Goal: Communication & Community: Answer question/provide support

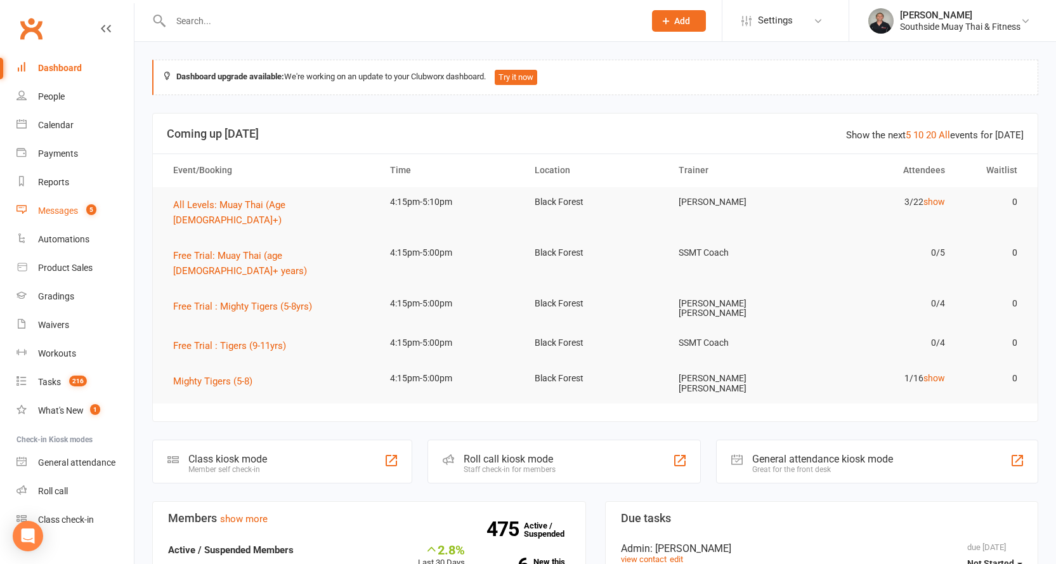
click at [69, 210] on div "Messages" at bounding box center [58, 211] width 40 height 10
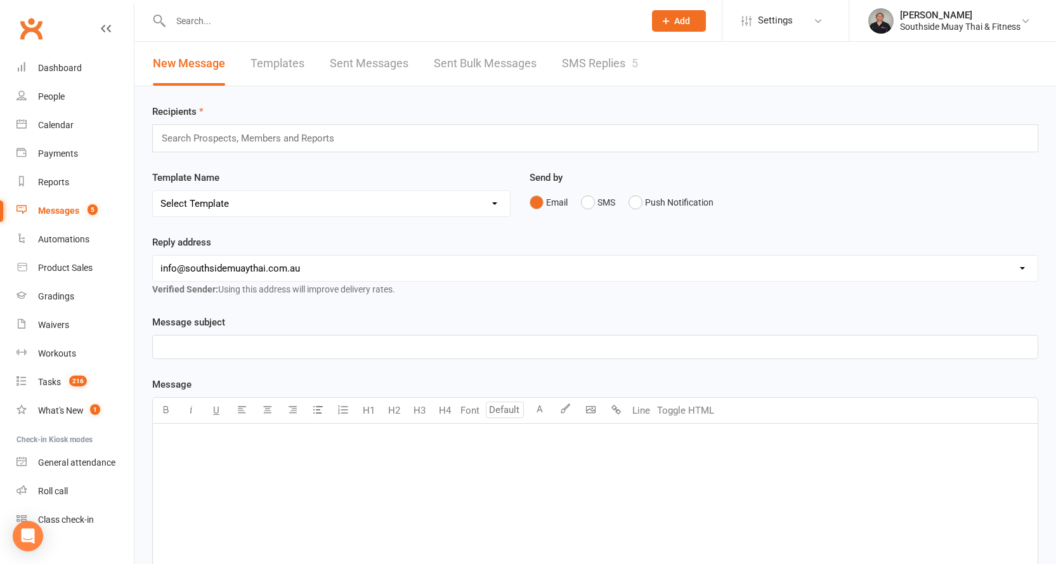
click at [595, 65] on link "SMS Replies 5" at bounding box center [600, 64] width 76 height 44
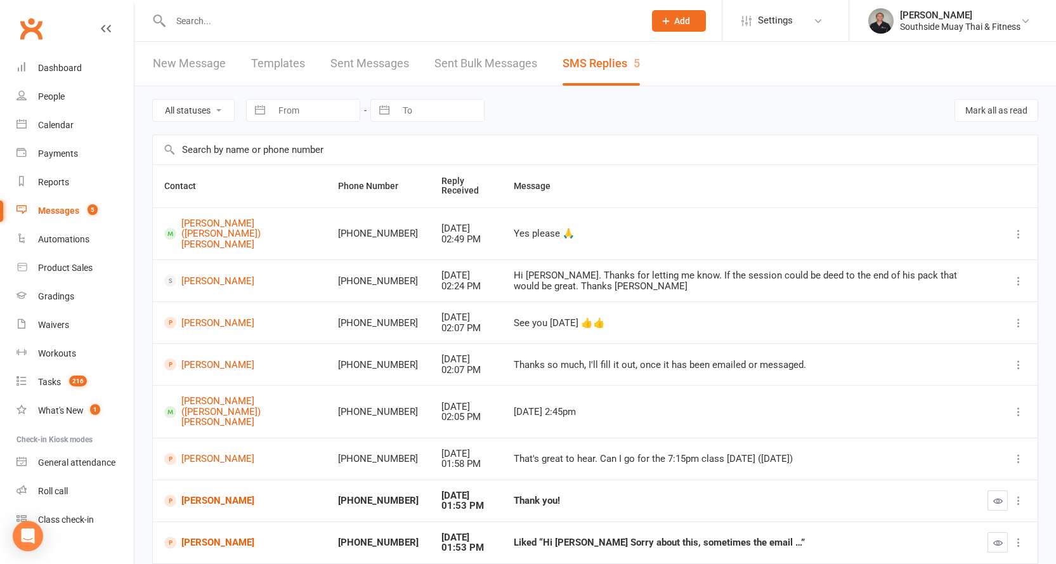
scroll to position [127, 0]
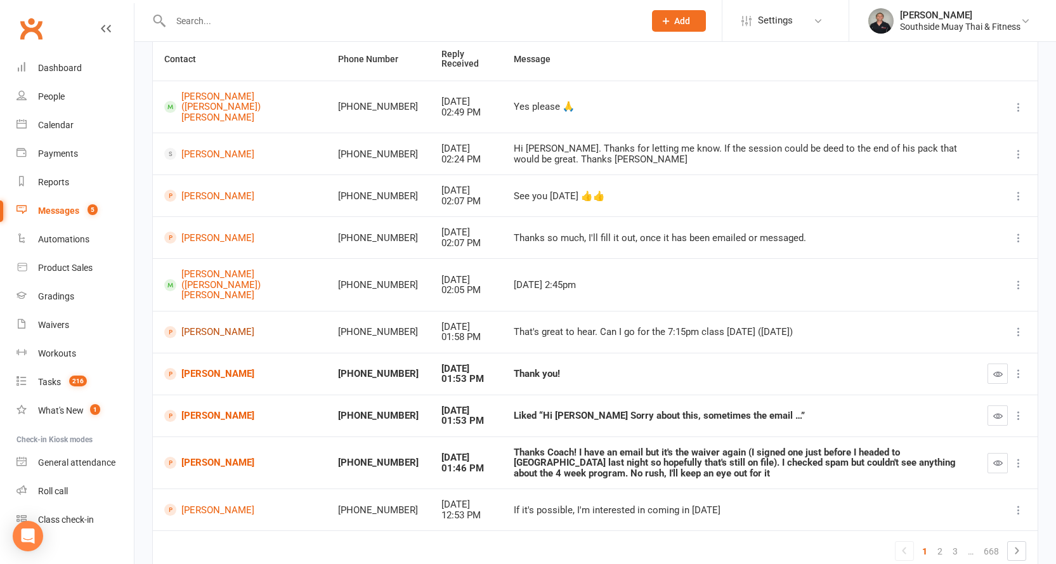
click at [209, 326] on link "[PERSON_NAME]" at bounding box center [239, 332] width 151 height 12
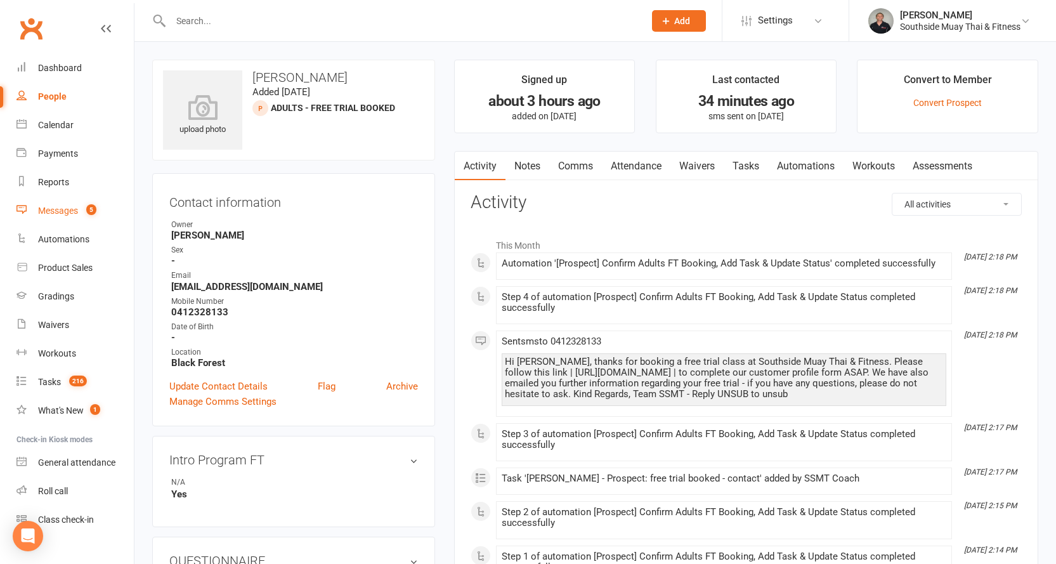
click at [42, 208] on div "Messages" at bounding box center [58, 211] width 40 height 10
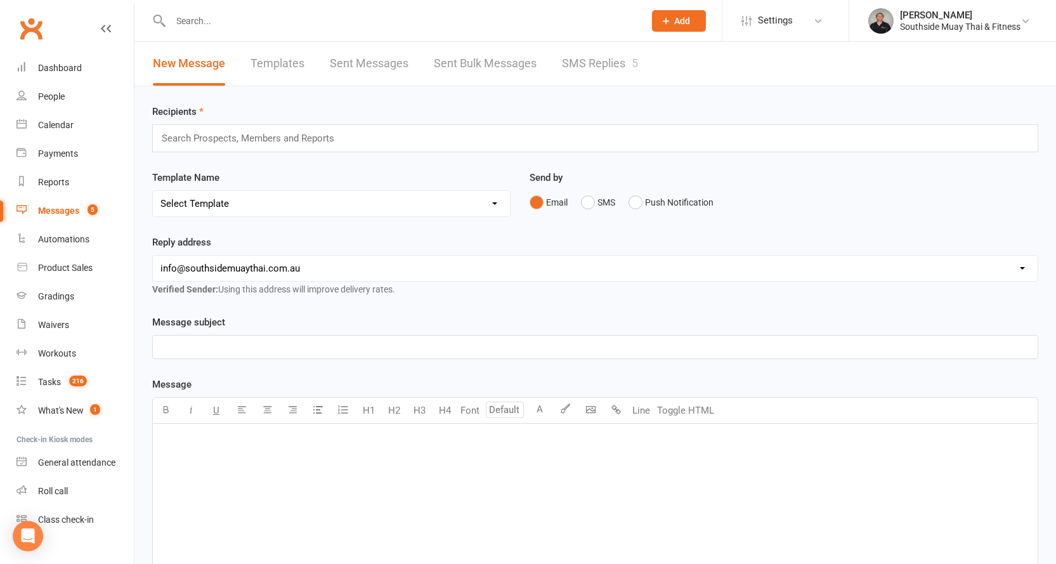
click at [589, 73] on link "SMS Replies 5" at bounding box center [600, 64] width 76 height 44
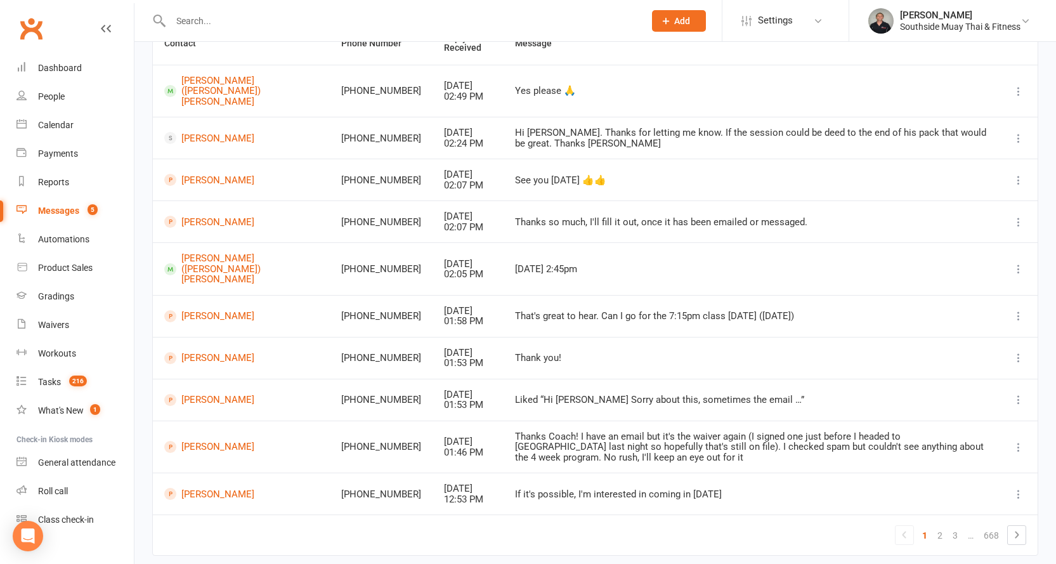
scroll to position [167, 0]
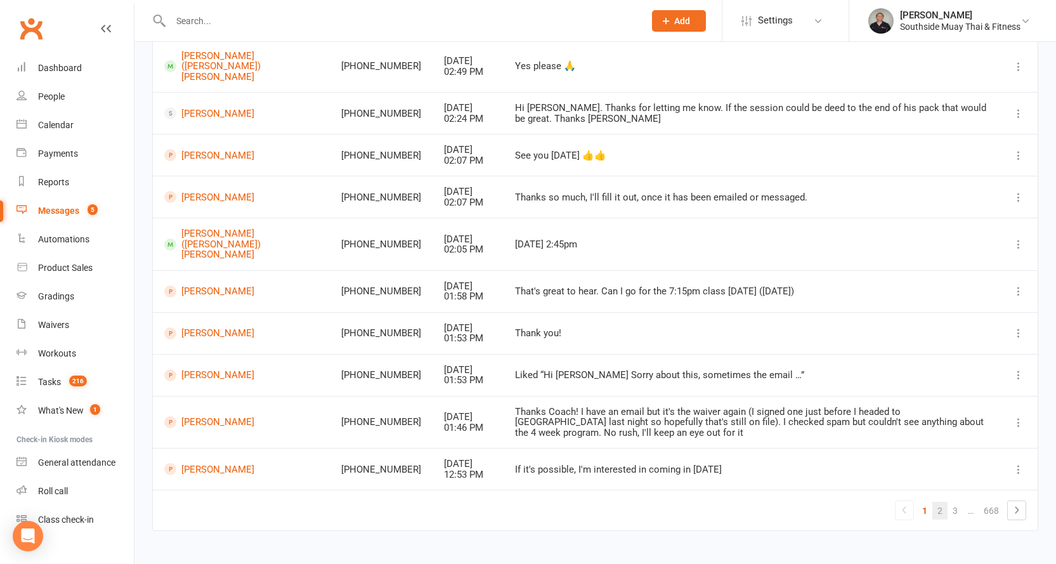
click at [938, 502] on link "2" at bounding box center [940, 511] width 15 height 18
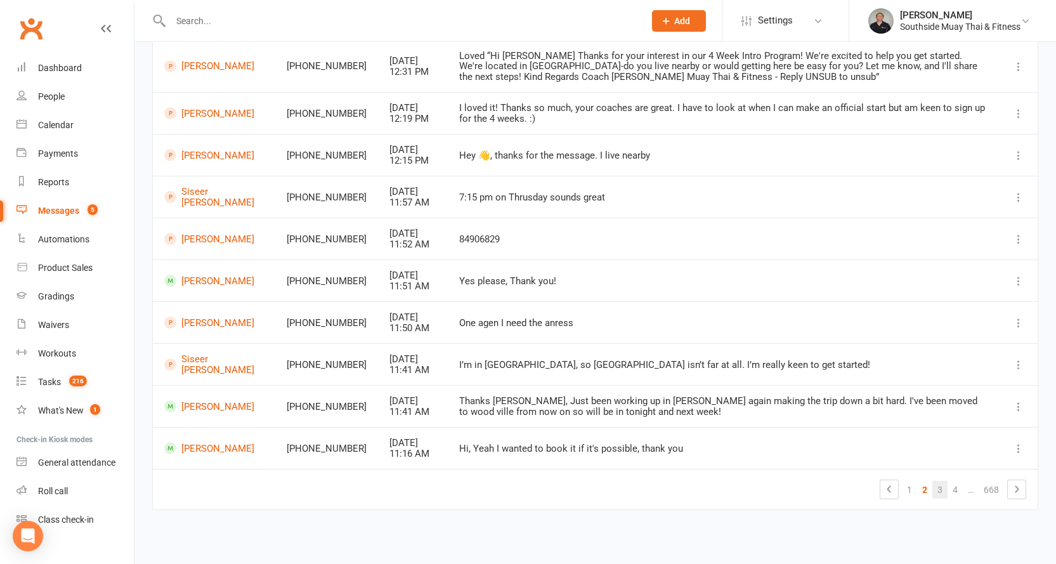
click at [945, 488] on link "3" at bounding box center [940, 490] width 15 height 18
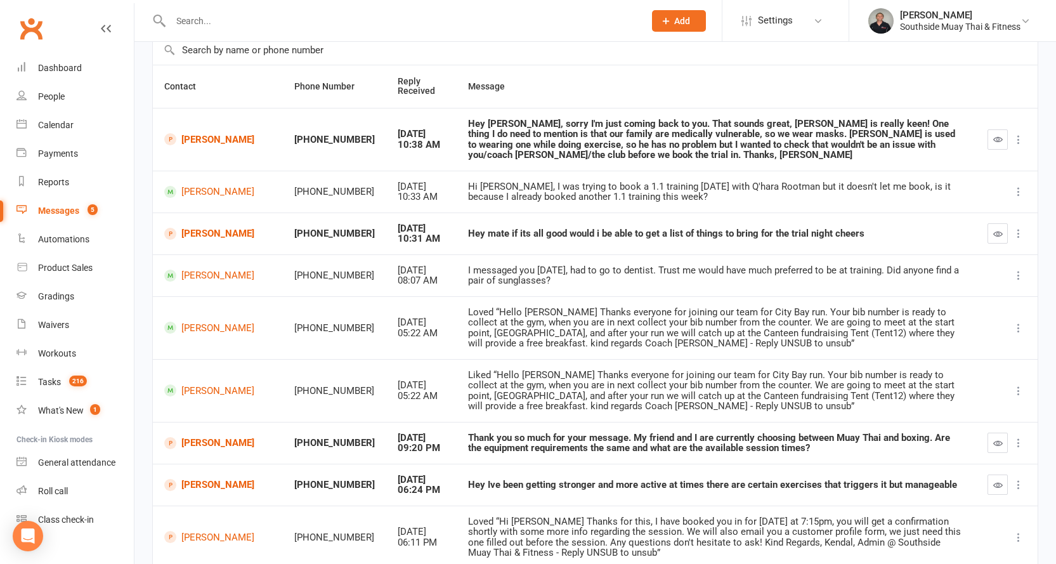
scroll to position [0, 0]
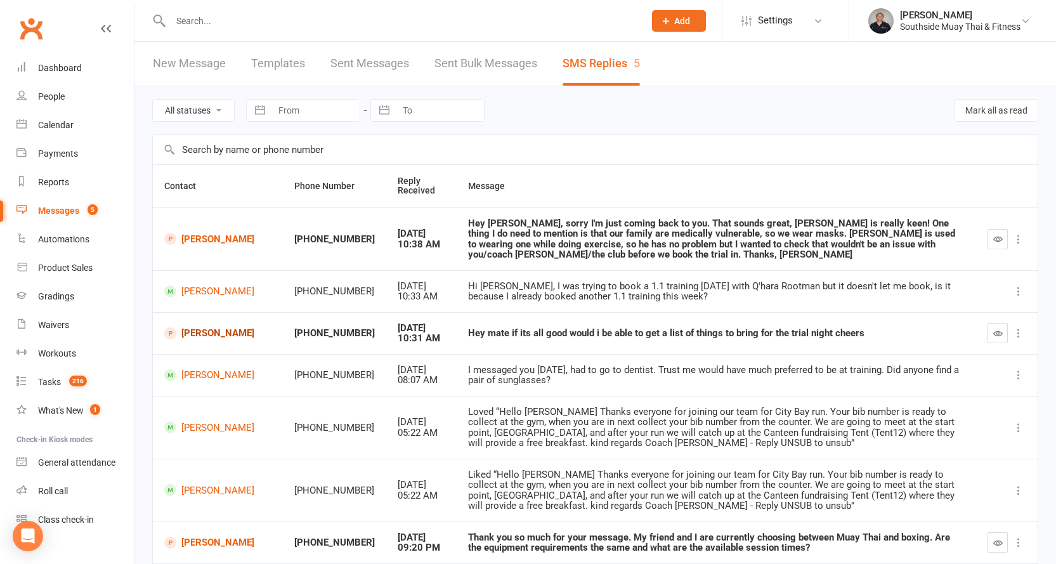
click at [199, 334] on link "[PERSON_NAME]" at bounding box center [217, 333] width 107 height 12
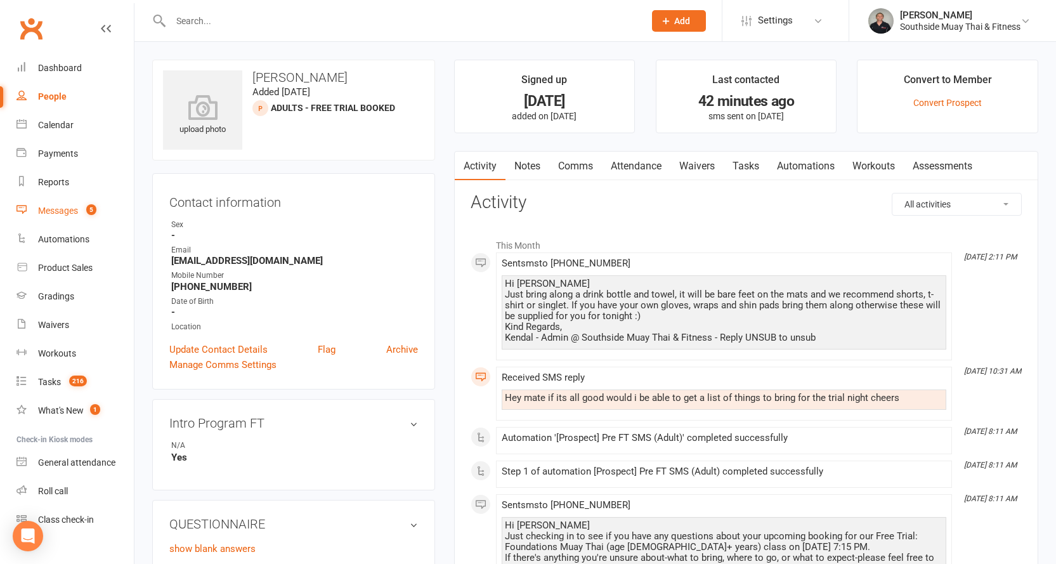
click at [53, 207] on div "Messages" at bounding box center [58, 211] width 40 height 10
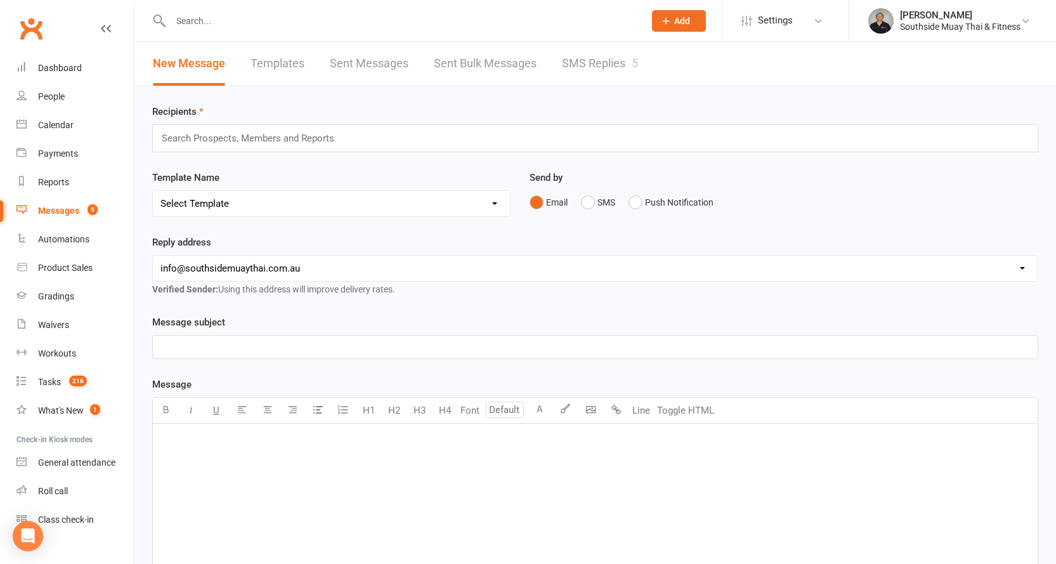
click at [602, 71] on link "SMS Replies 5" at bounding box center [600, 64] width 76 height 44
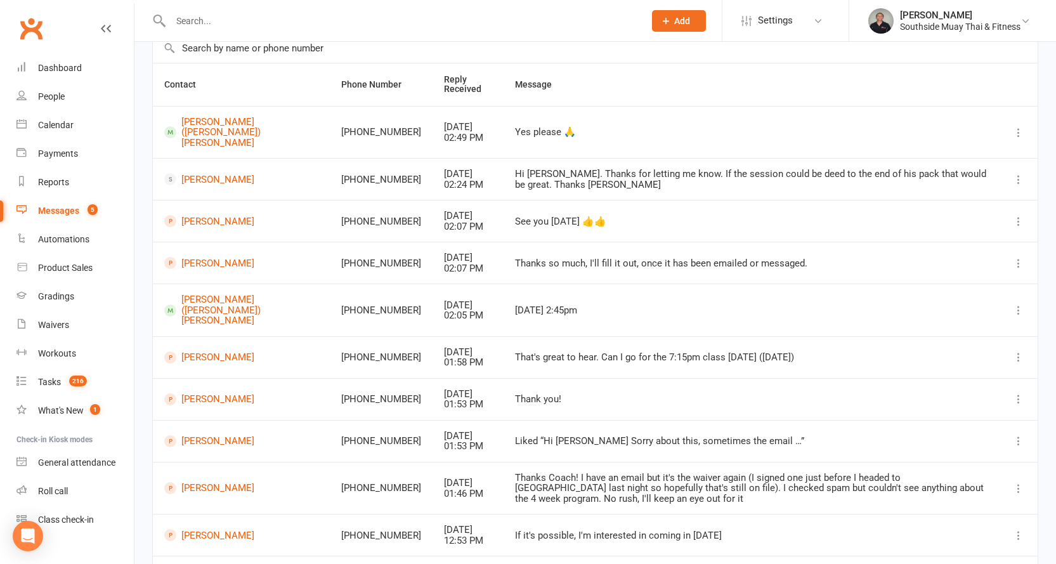
scroll to position [167, 0]
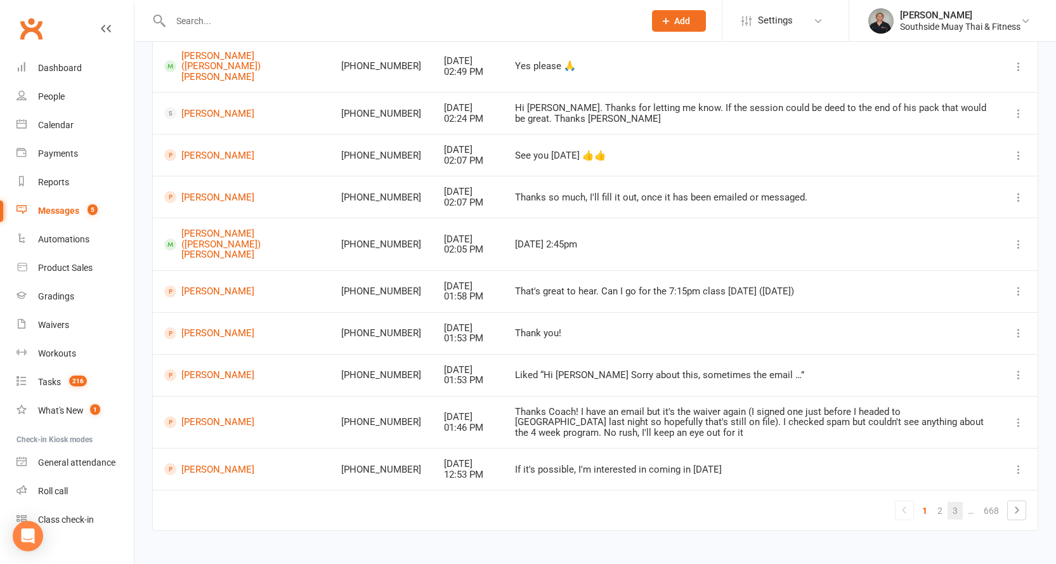
click at [954, 502] on link "3" at bounding box center [955, 511] width 15 height 18
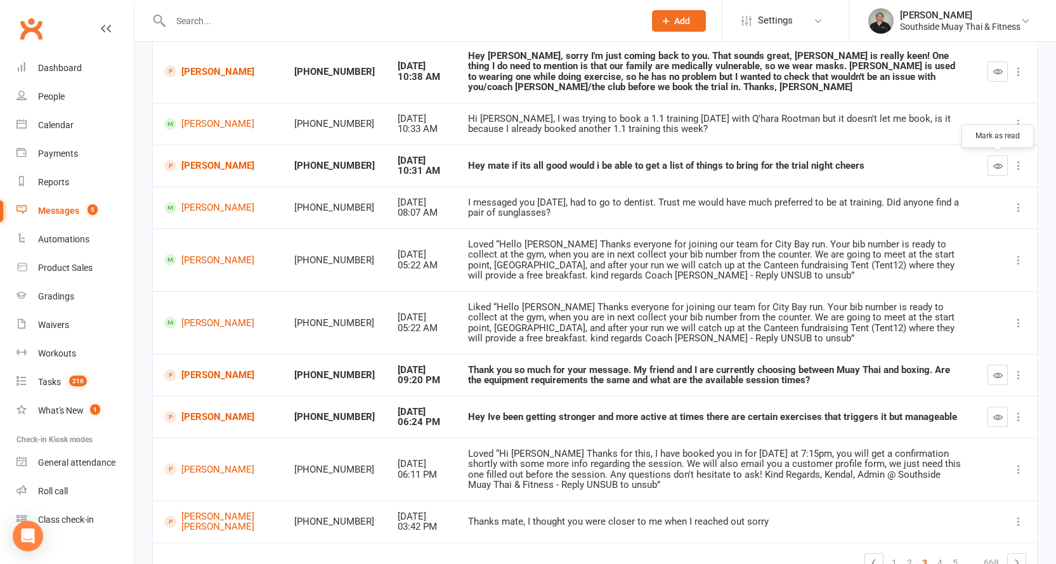
click at [999, 161] on icon "button" at bounding box center [998, 166] width 10 height 10
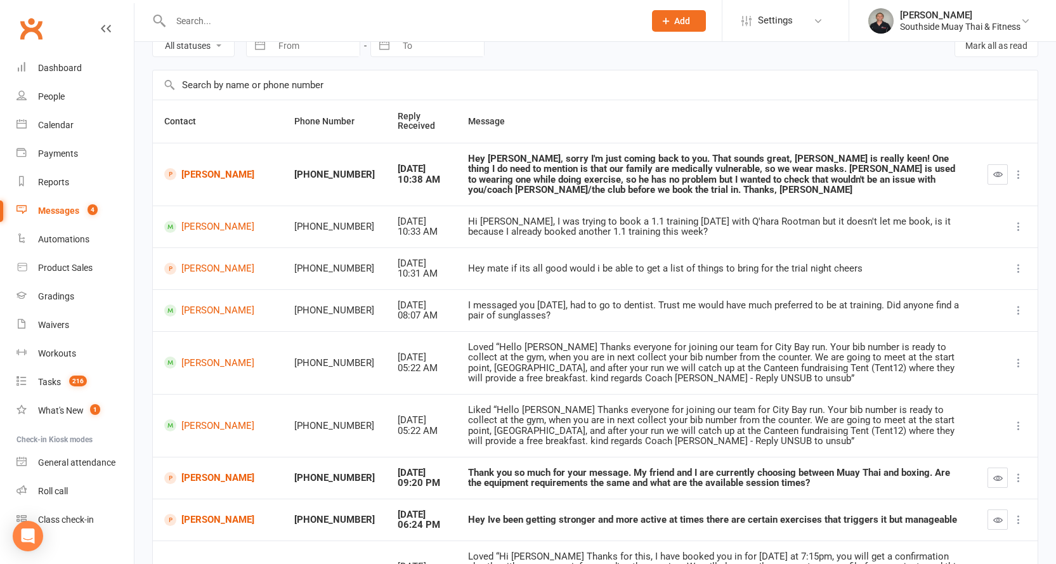
scroll to position [241, 0]
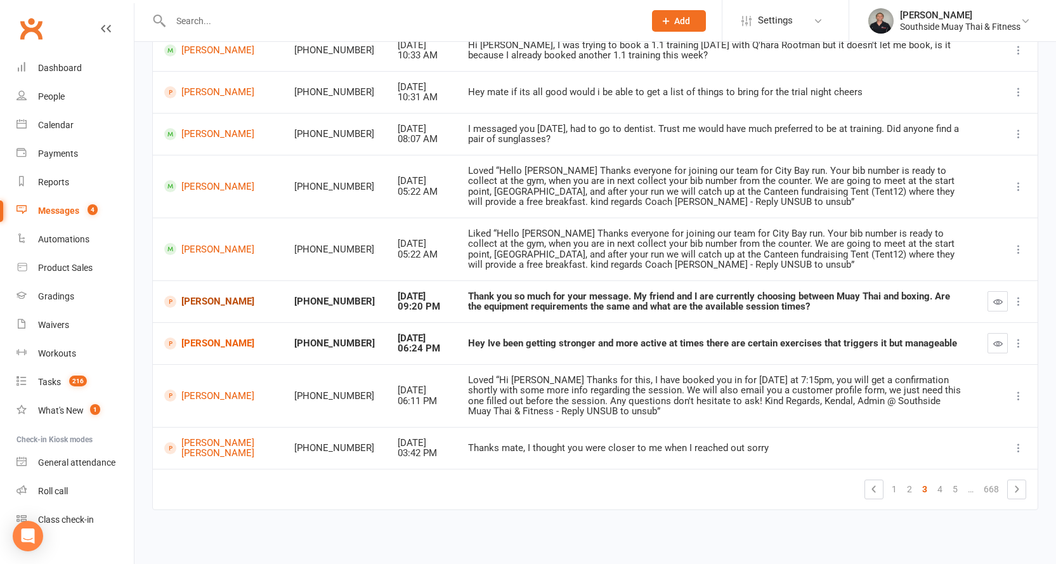
click at [193, 306] on link "[PERSON_NAME]" at bounding box center [217, 302] width 107 height 12
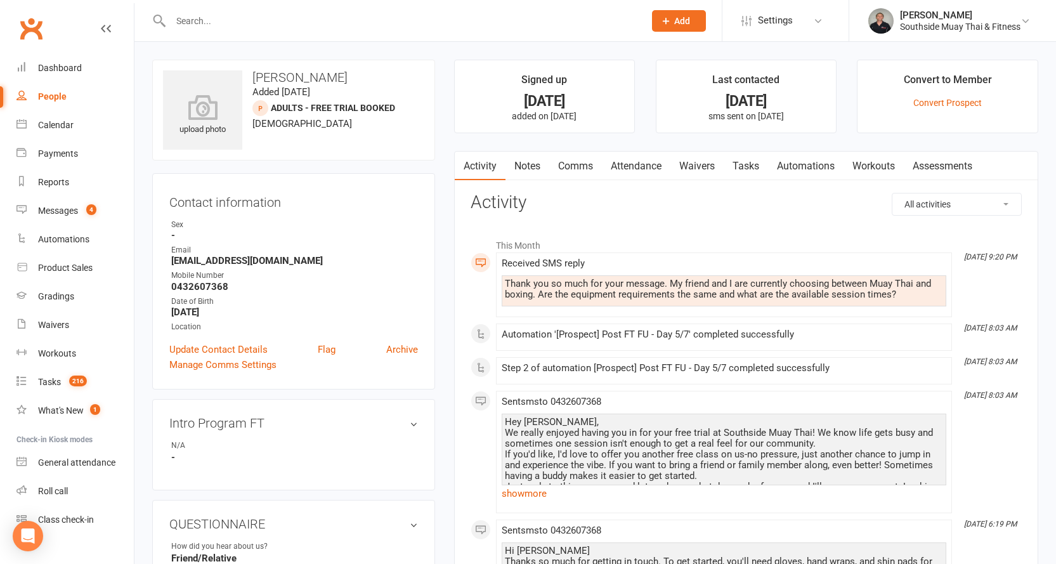
click at [573, 163] on link "Comms" at bounding box center [575, 166] width 53 height 29
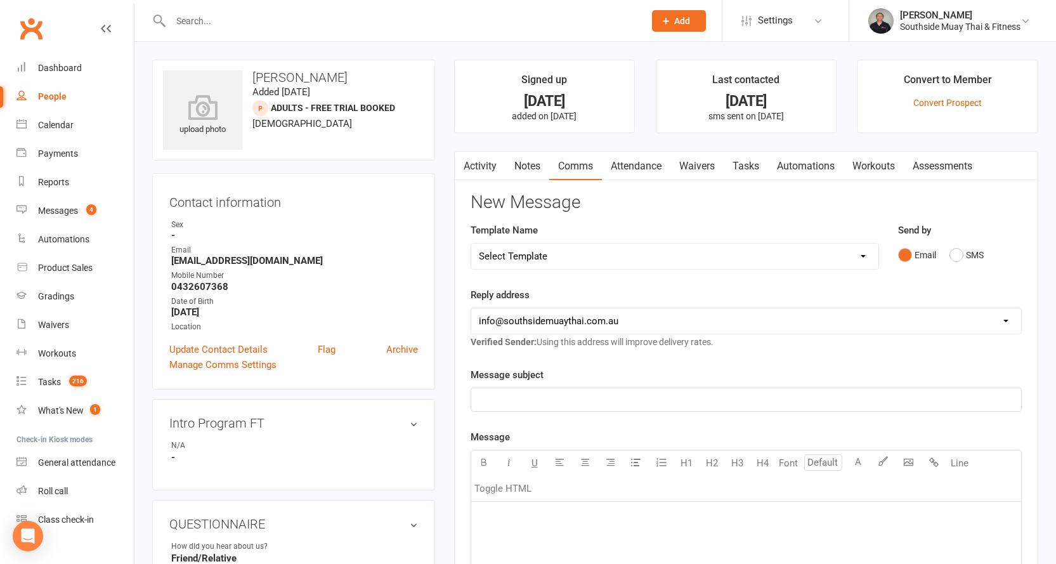
click at [485, 165] on link "Activity" at bounding box center [480, 166] width 51 height 29
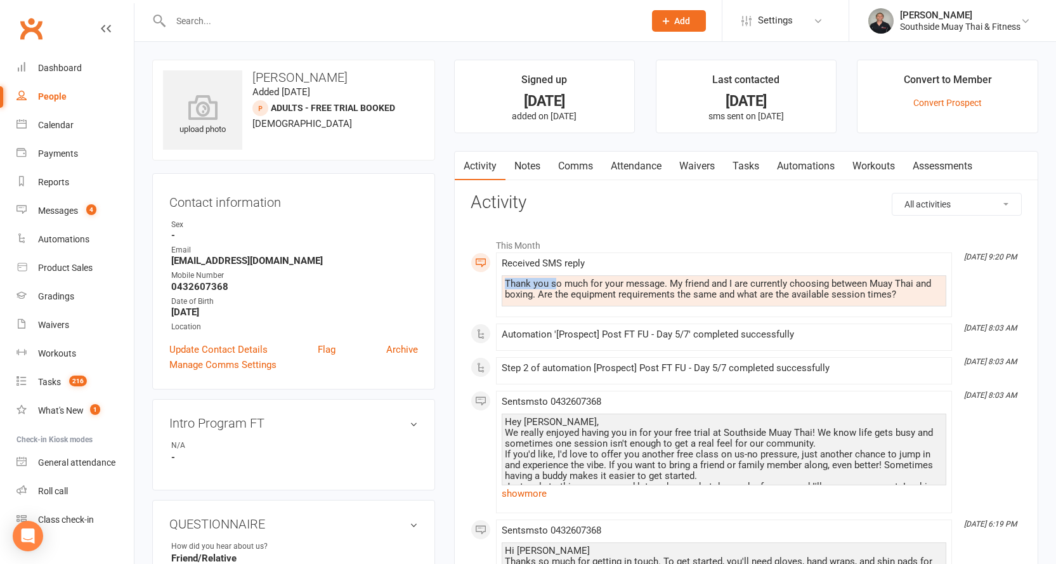
drag, startPoint x: 505, startPoint y: 280, endPoint x: 555, endPoint y: 288, distance: 50.7
click at [555, 288] on div "Thank you so much for your message. My friend and I are currently choosing betw…" at bounding box center [724, 290] width 438 height 22
click at [664, 284] on div "Thank you so much for your message. My friend and I are currently choosing betw…" at bounding box center [724, 290] width 438 height 22
click at [565, 162] on link "Comms" at bounding box center [575, 166] width 53 height 29
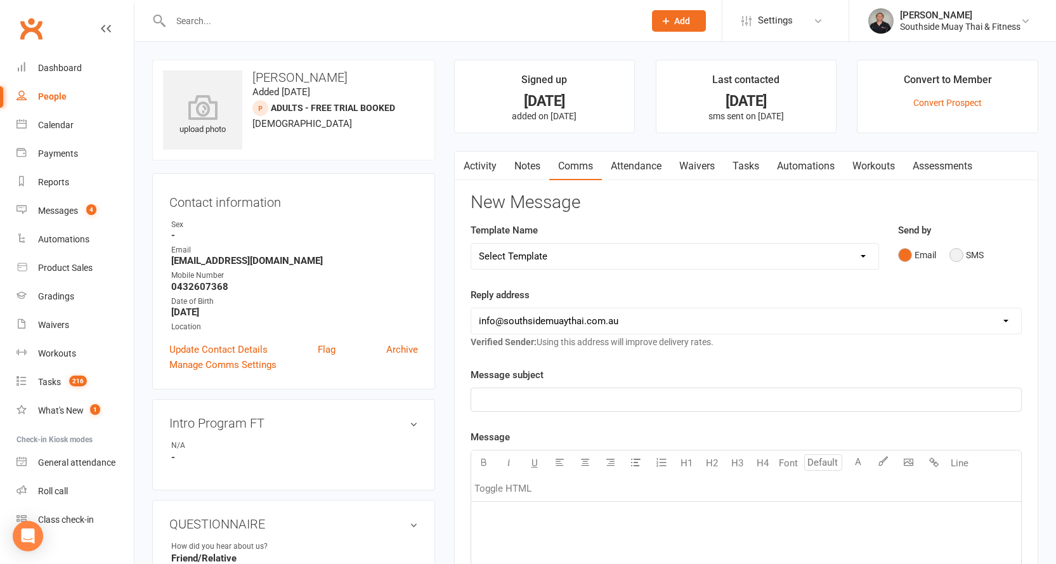
click at [962, 249] on button "SMS" at bounding box center [967, 255] width 34 height 24
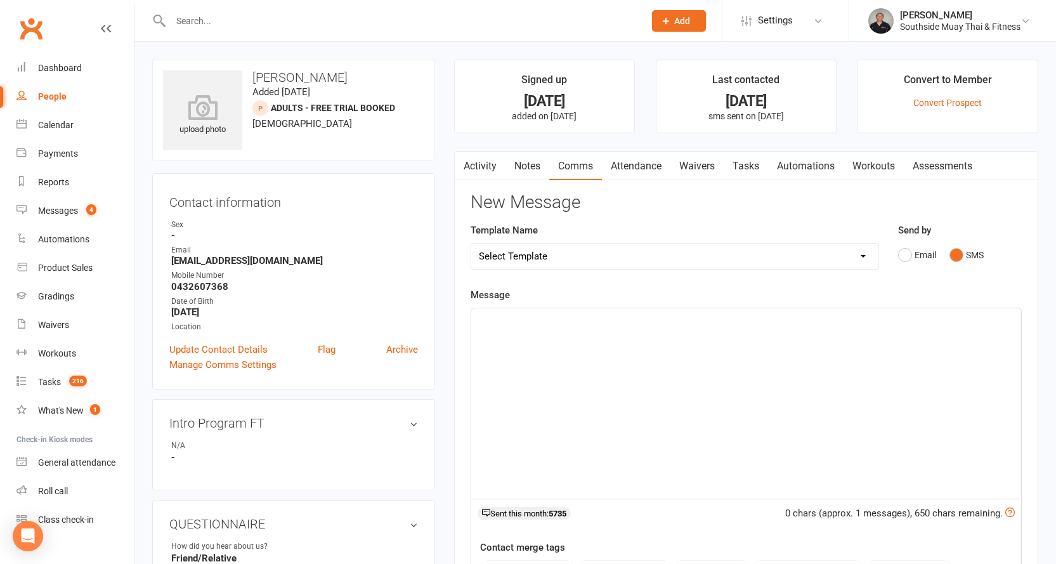
click at [517, 321] on p "﻿" at bounding box center [746, 319] width 535 height 15
click at [657, 331] on span "In terms of the boxing, I just want to doubke check" at bounding box center [586, 334] width 214 height 11
click at [724, 334] on p "In terms of the boxing, I just want to double check" at bounding box center [746, 334] width 535 height 15
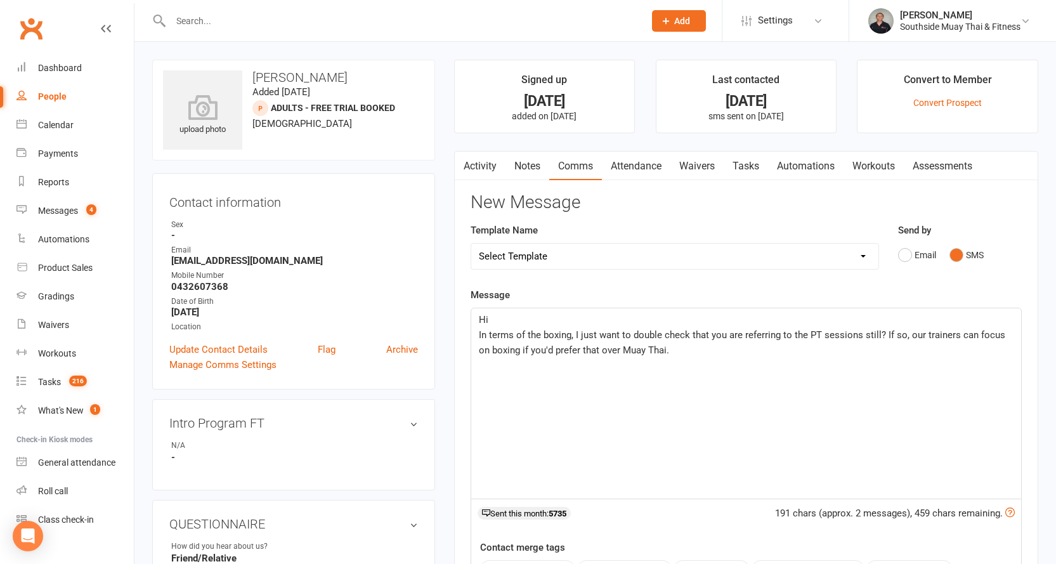
click at [530, 327] on p "In terms of the boxing, I just want to double check that you are referring to t…" at bounding box center [746, 342] width 535 height 30
click at [488, 318] on span "Hi" at bounding box center [484, 319] width 10 height 11
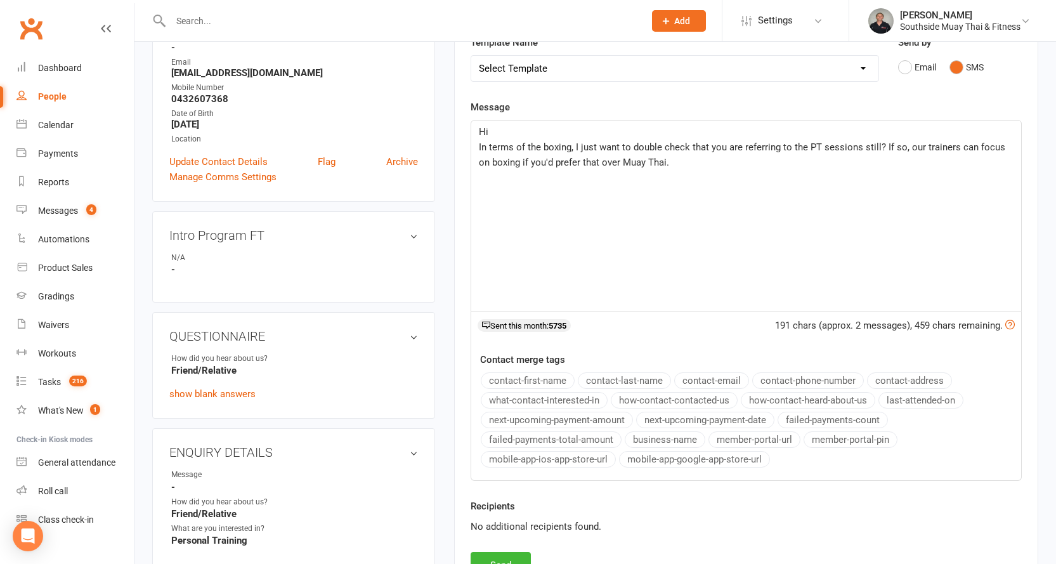
scroll to position [190, 0]
click at [521, 374] on button "contact-first-name" at bounding box center [528, 378] width 94 height 16
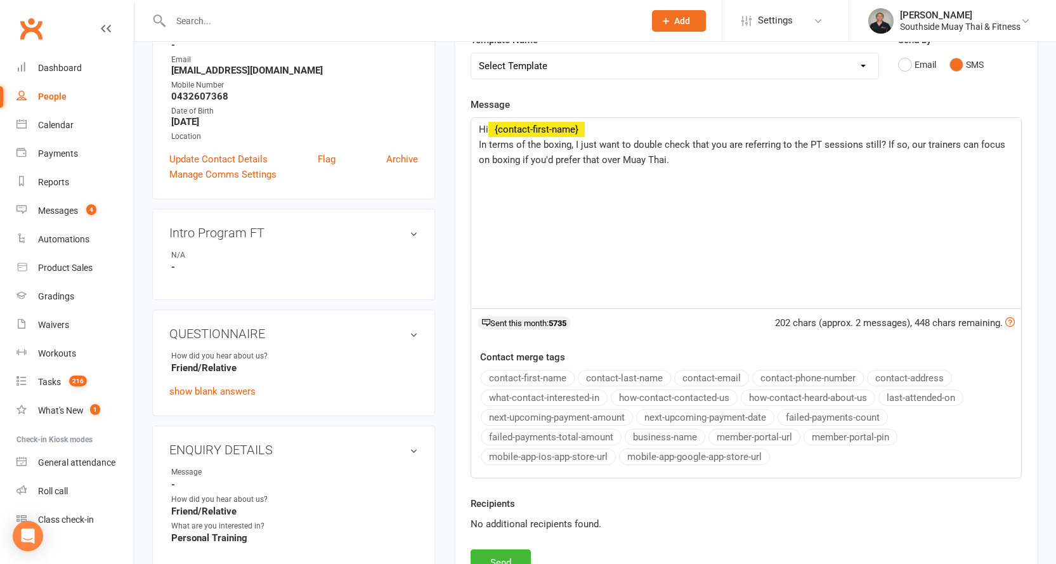
click at [669, 164] on p "In terms of the boxing, I just want to double check that you are referring to t…" at bounding box center [746, 152] width 535 height 30
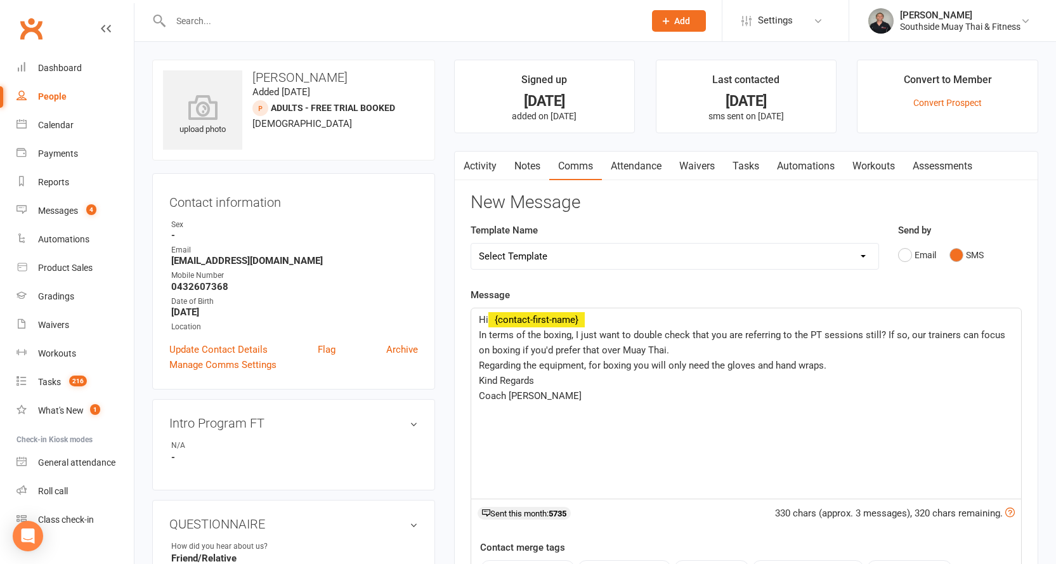
scroll to position [127, 0]
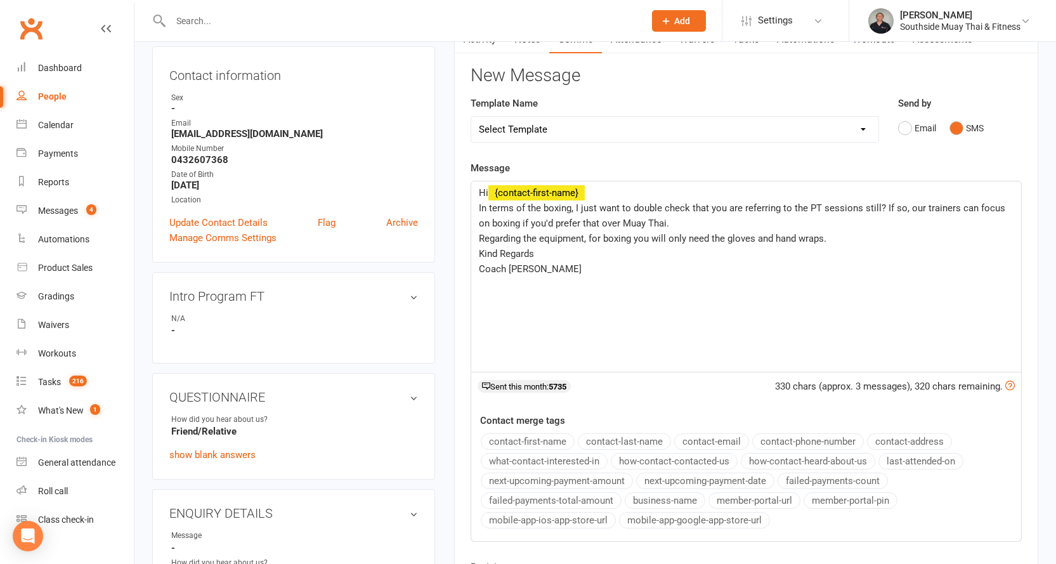
click at [642, 499] on button "business-name" at bounding box center [665, 500] width 81 height 16
click at [688, 214] on p "In terms of the boxing, I just want to double check that you are referring to t…" at bounding box center [746, 215] width 535 height 30
click at [678, 221] on p "In terms of the boxing, I just want to double check that you are referring to t…" at bounding box center [746, 215] width 535 height 30
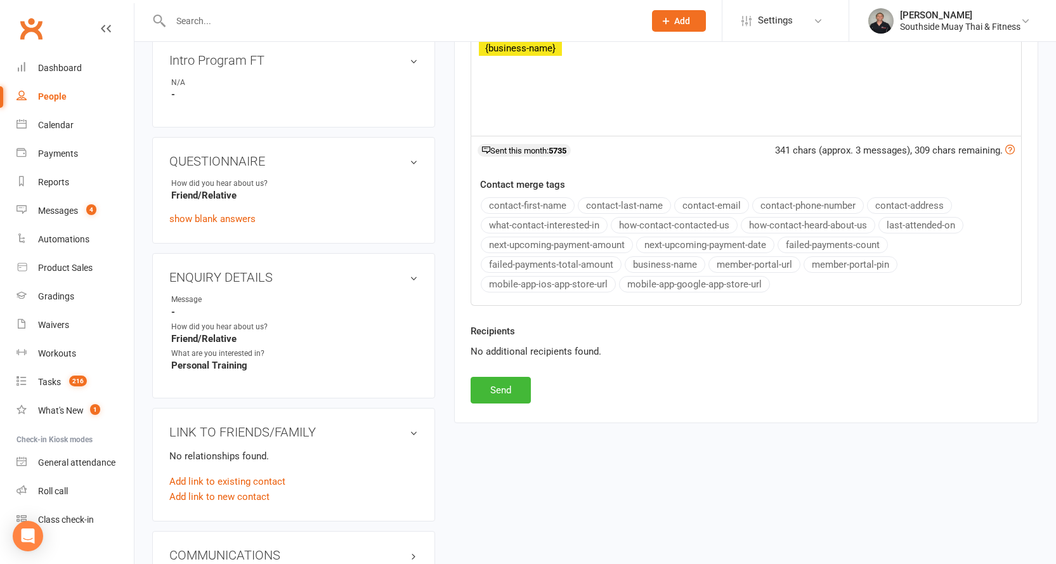
scroll to position [381, 0]
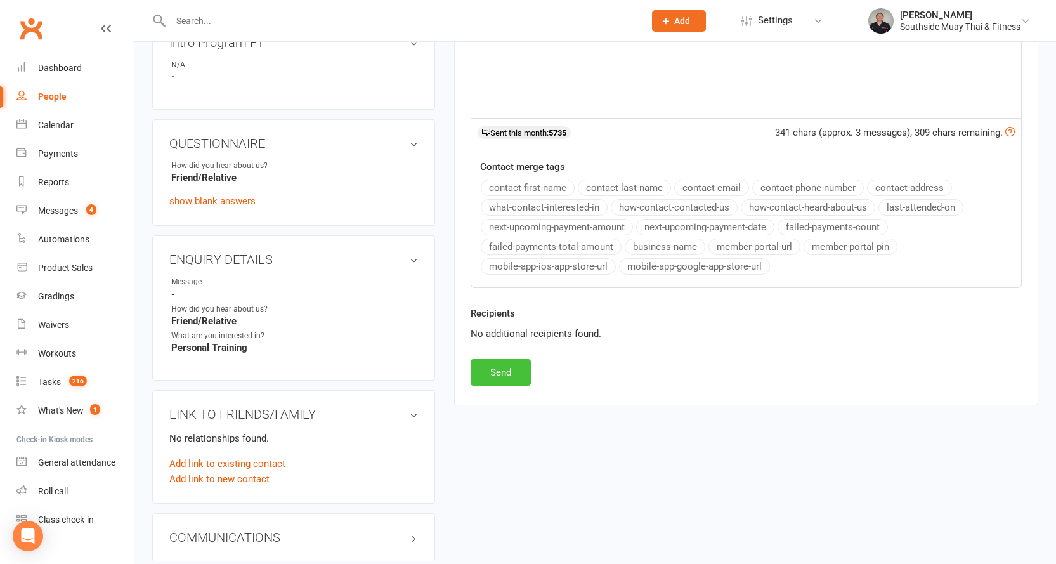
click at [487, 377] on button "Send" at bounding box center [501, 372] width 60 height 27
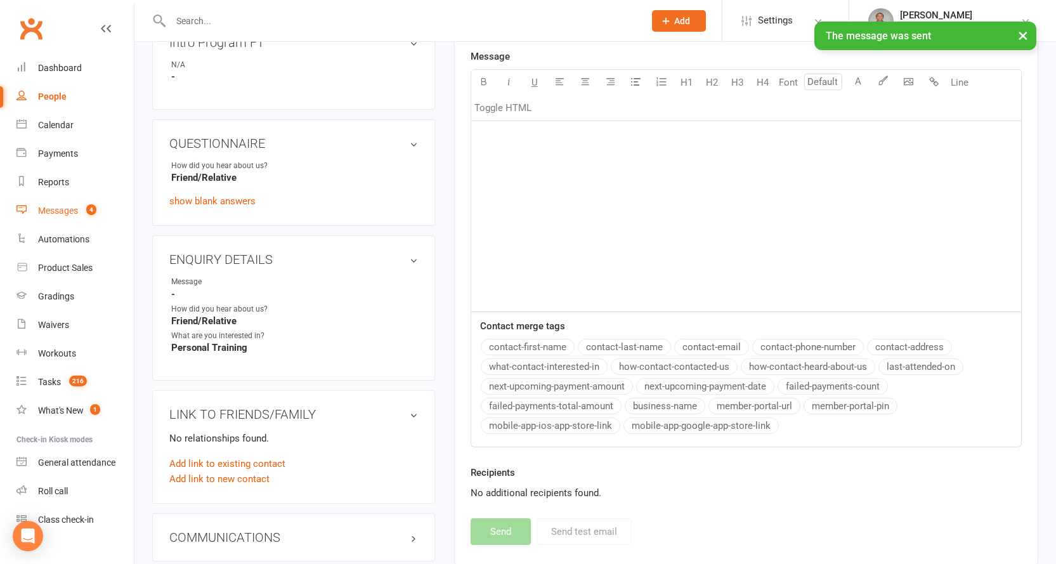
click at [51, 207] on div "Messages" at bounding box center [58, 211] width 40 height 10
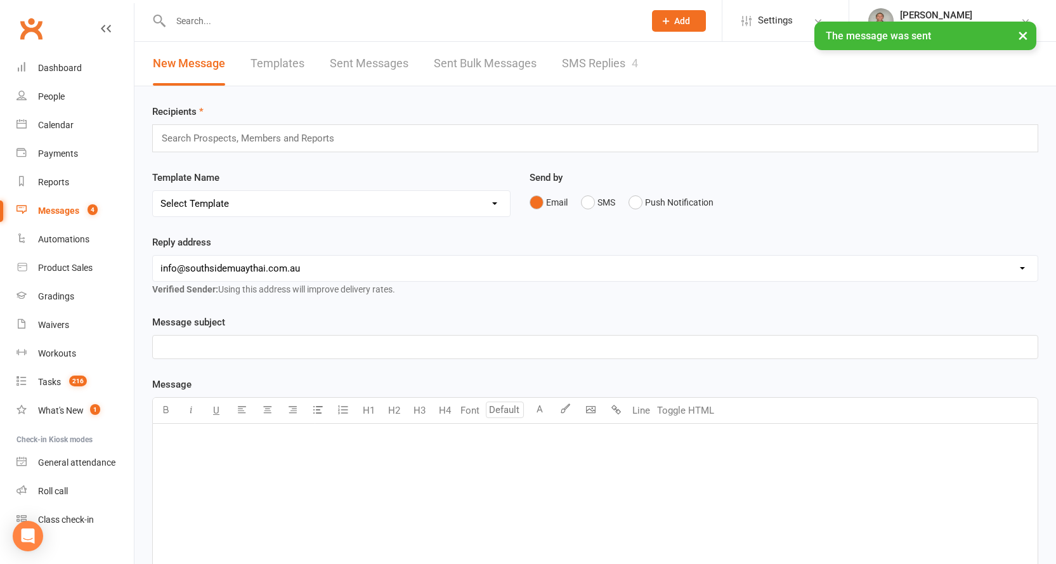
click at [585, 61] on link "SMS Replies 4" at bounding box center [600, 64] width 76 height 44
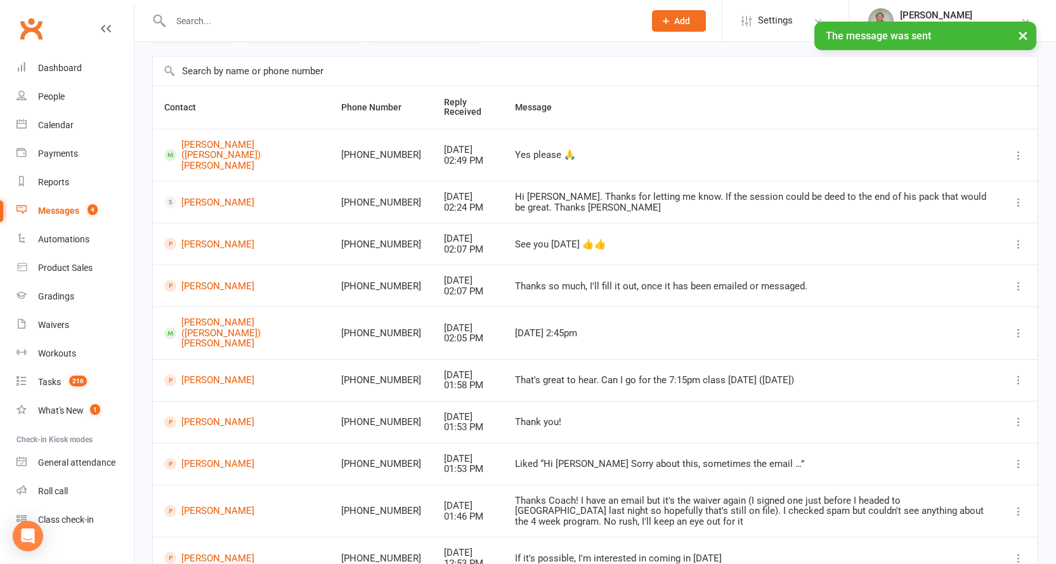
scroll to position [167, 0]
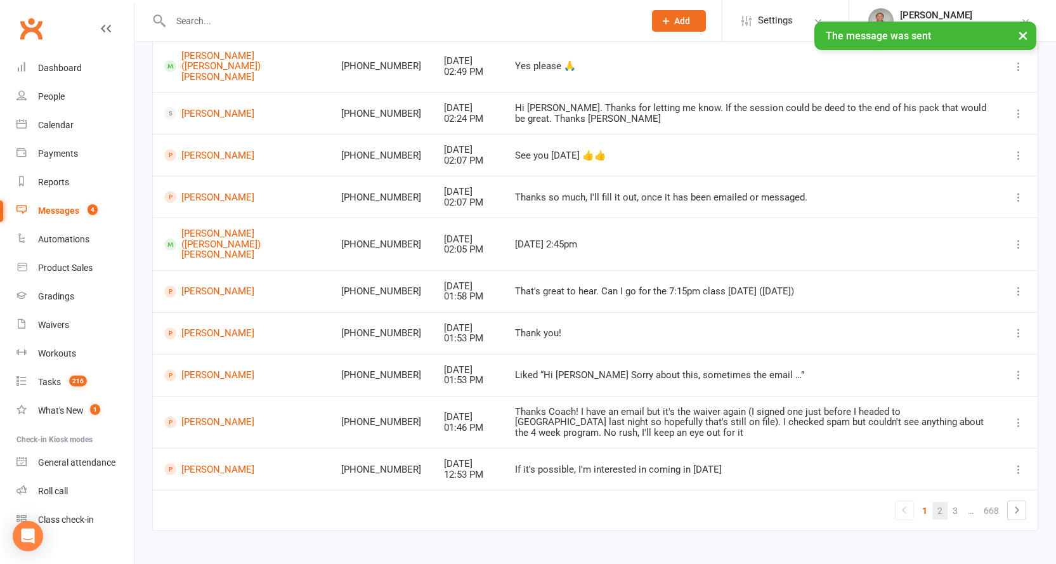
click at [940, 502] on link "2" at bounding box center [940, 511] width 15 height 18
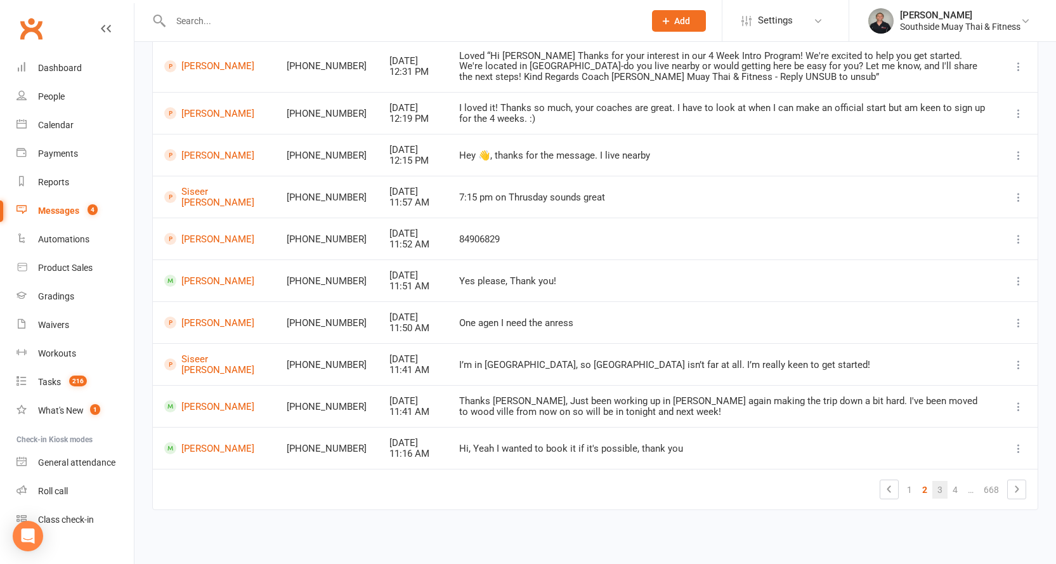
click at [936, 487] on link "3" at bounding box center [940, 490] width 15 height 18
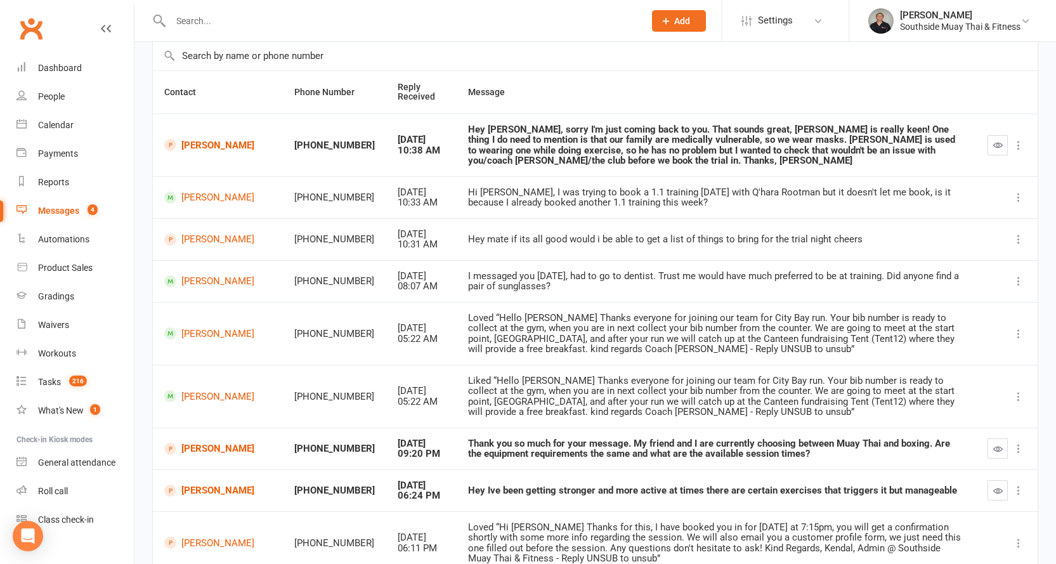
scroll to position [190, 0]
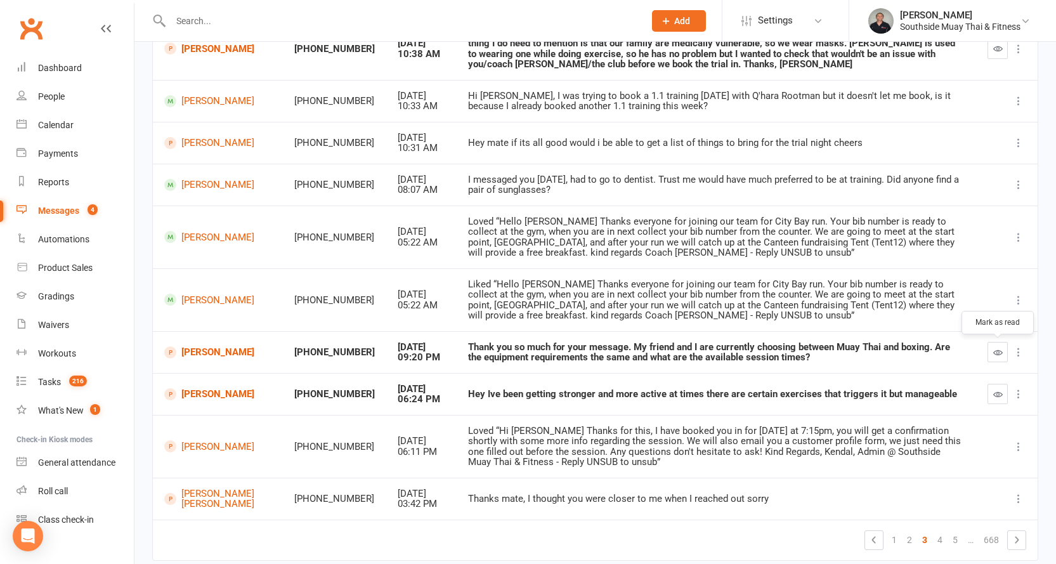
drag, startPoint x: 1000, startPoint y: 351, endPoint x: 589, endPoint y: 41, distance: 514.1
click at [1000, 351] on icon "button" at bounding box center [998, 353] width 10 height 10
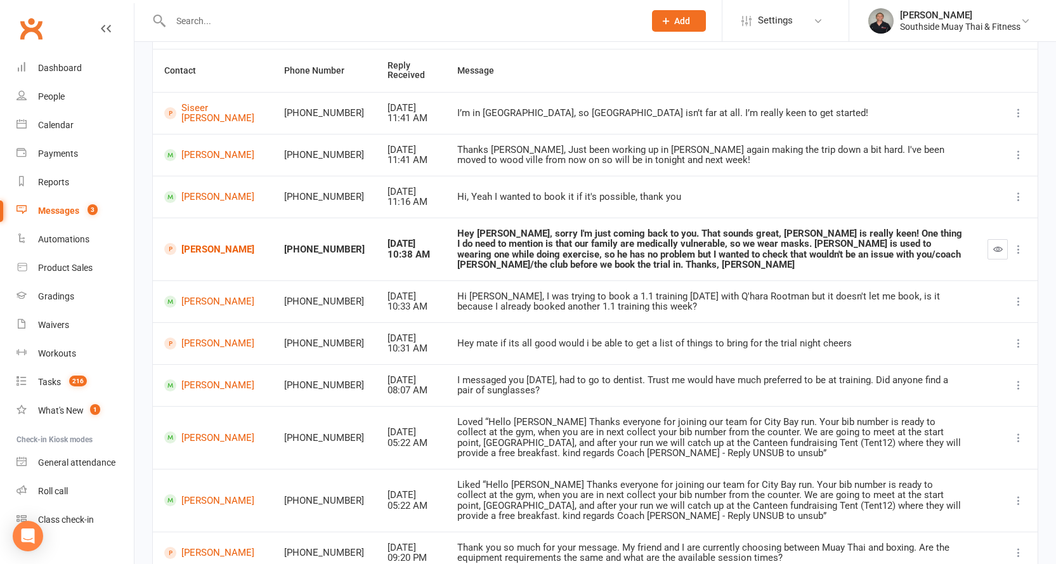
scroll to position [0, 0]
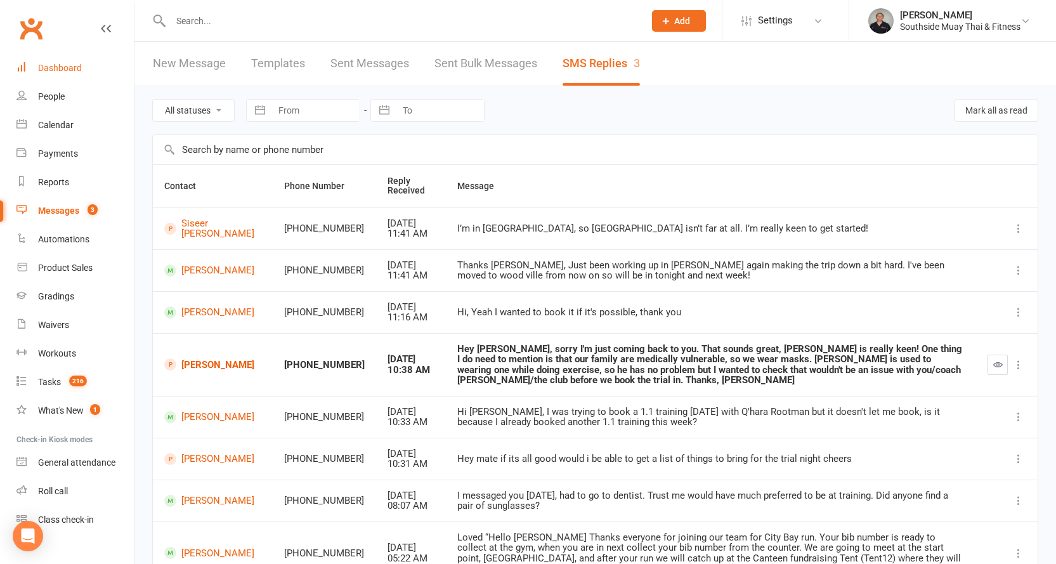
click at [72, 65] on div "Dashboard" at bounding box center [60, 68] width 44 height 10
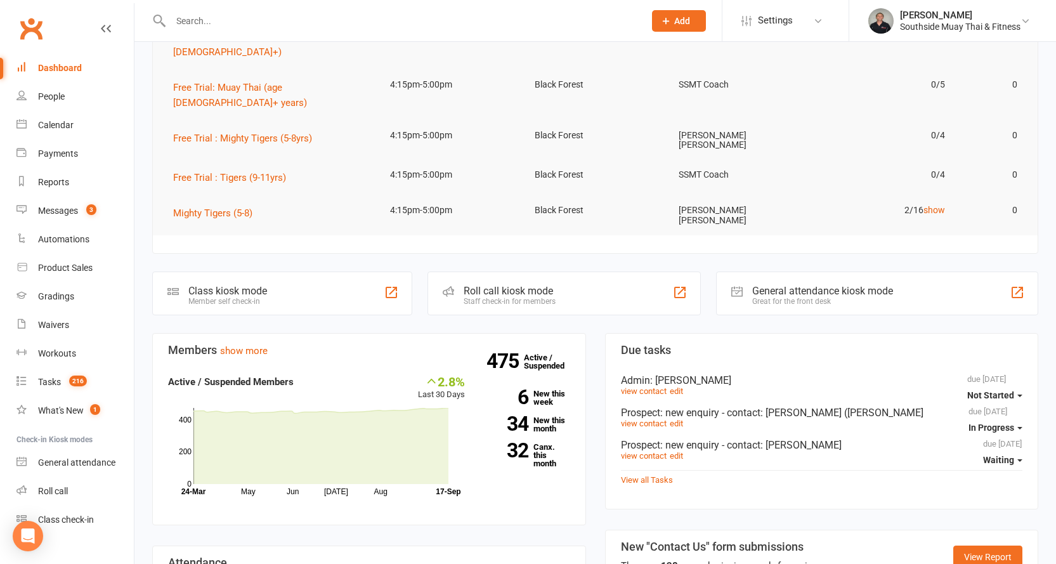
scroll to position [190, 0]
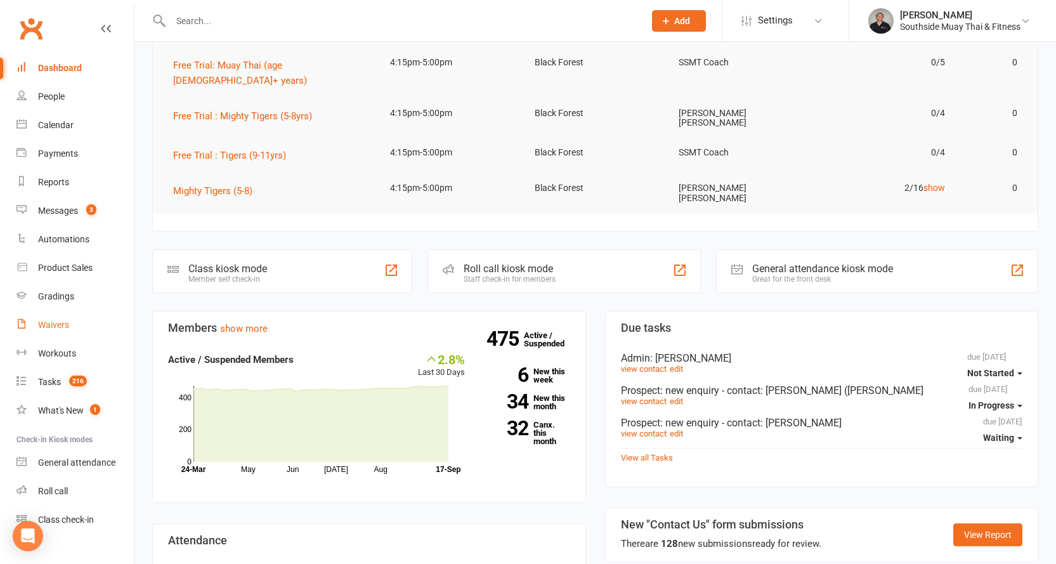
click at [51, 330] on div "Waivers" at bounding box center [53, 325] width 31 height 10
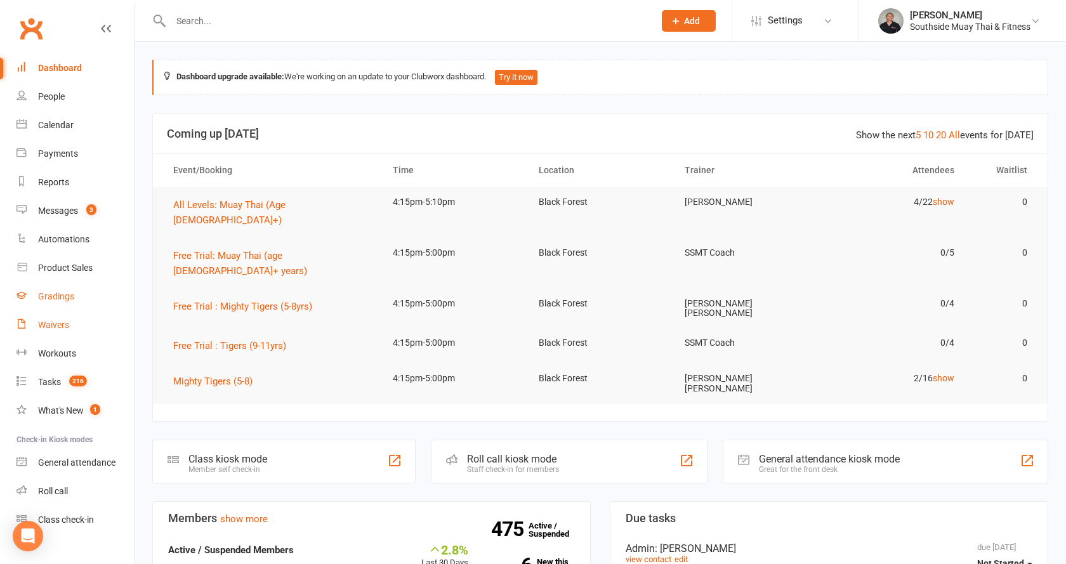
select select "100"
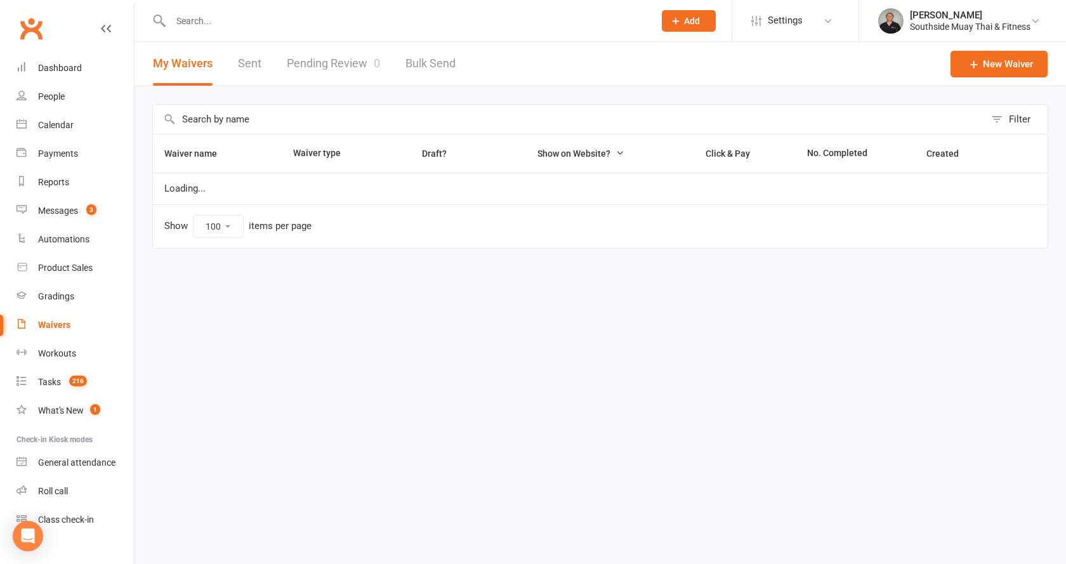
click at [298, 76] on link "Pending Review 0" at bounding box center [333, 64] width 93 height 44
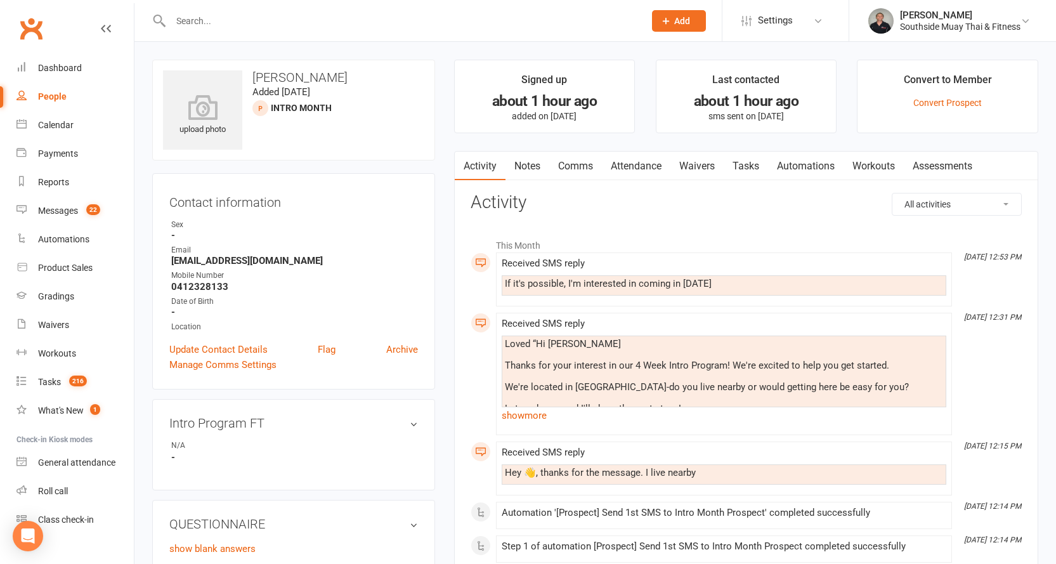
click at [201, 22] on input "text" at bounding box center [401, 21] width 469 height 18
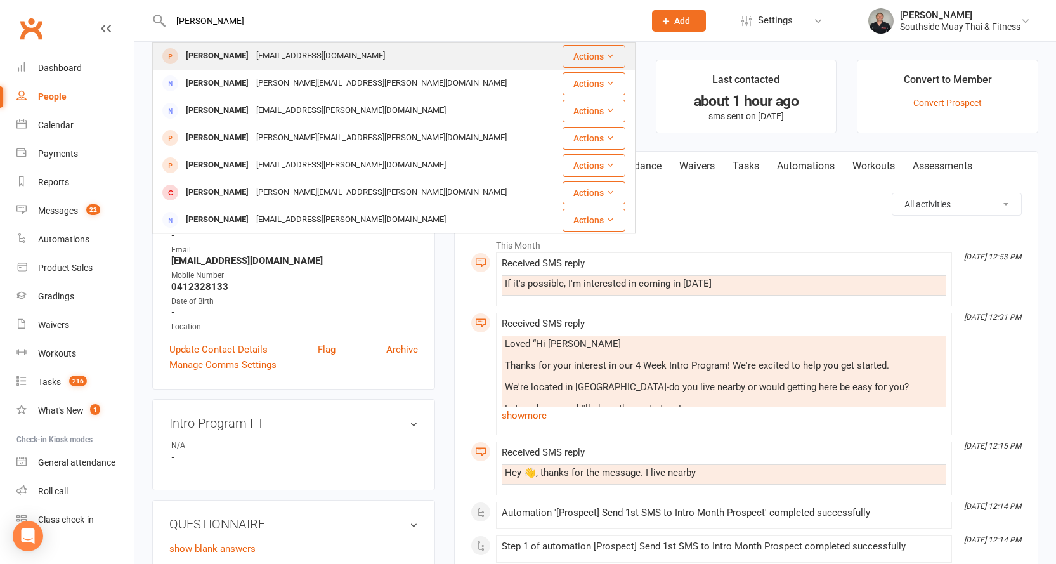
type input "[PERSON_NAME]"
click at [211, 49] on div "[PERSON_NAME]" at bounding box center [217, 56] width 70 height 18
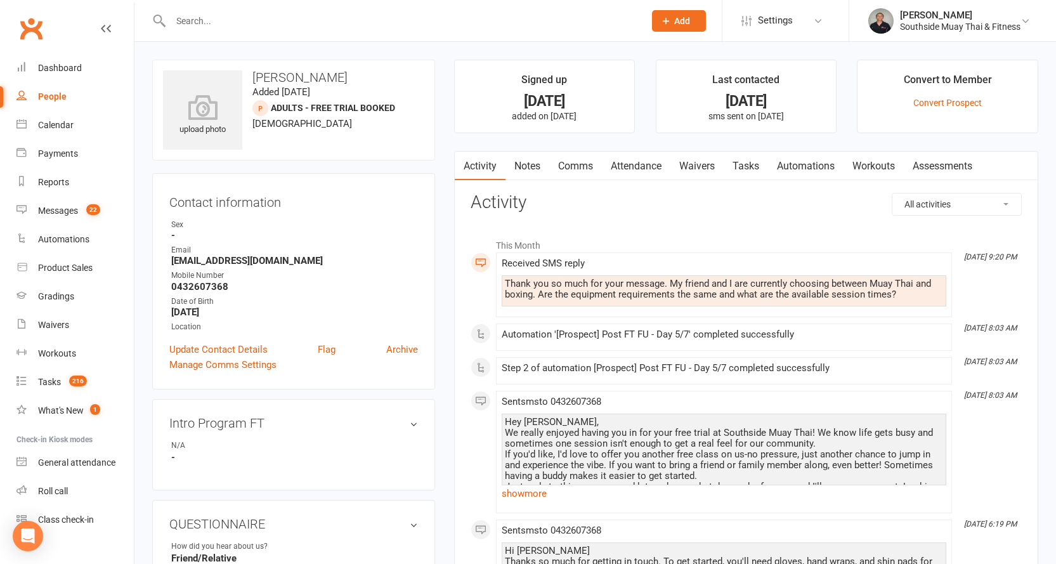
click at [188, 21] on input "text" at bounding box center [401, 21] width 469 height 18
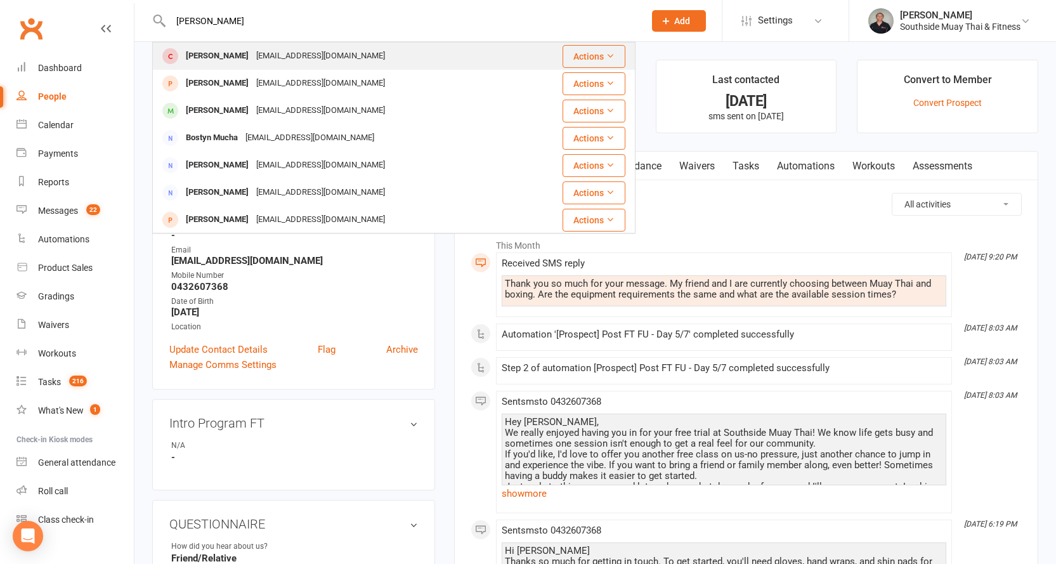
type input "mislav bos"
click at [284, 47] on div "bosnjakmislav@hotmail.com" at bounding box center [320, 56] width 136 height 18
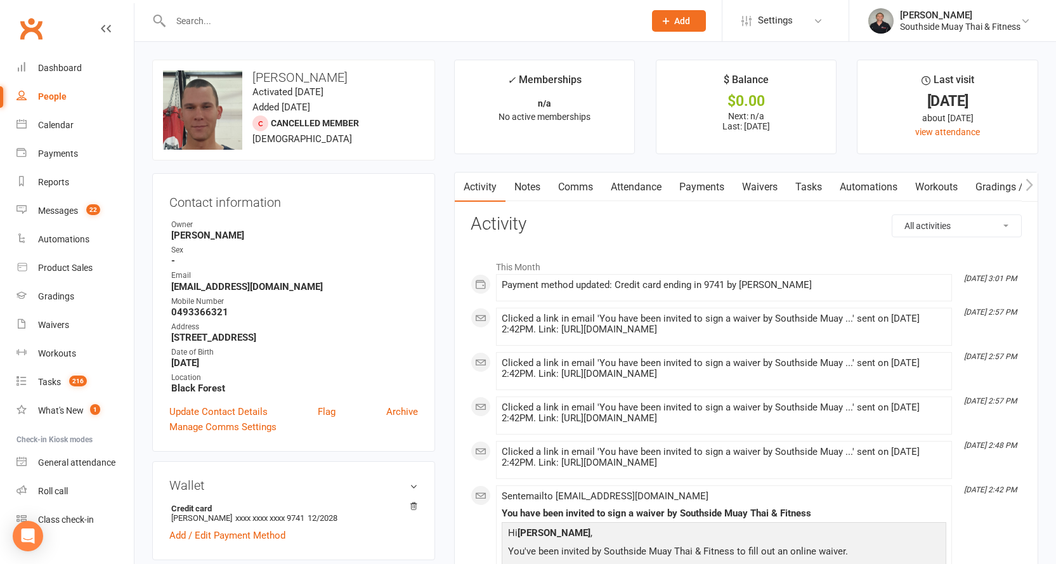
click at [530, 182] on link "Notes" at bounding box center [528, 187] width 44 height 29
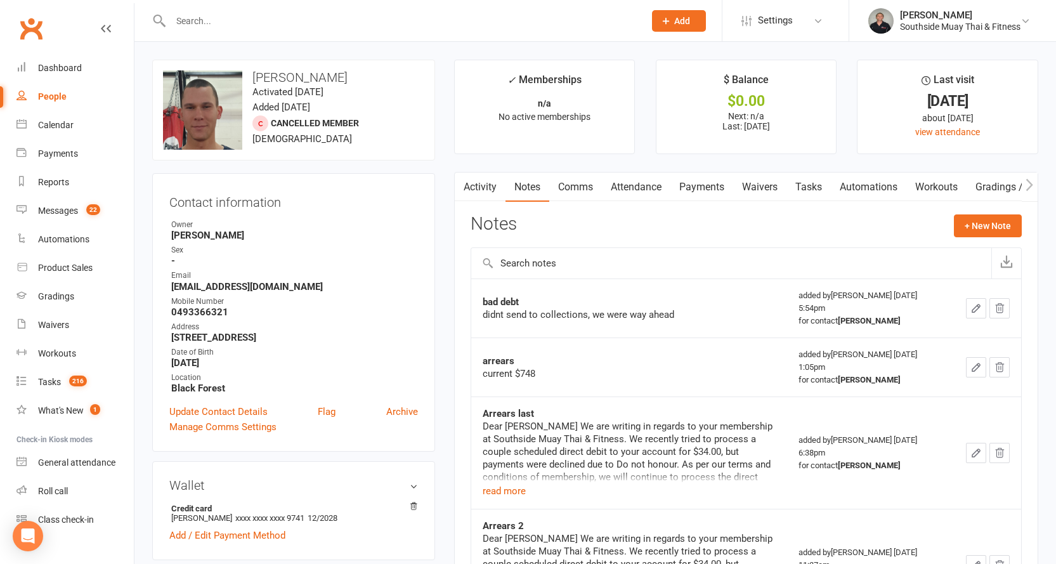
click at [614, 305] on div "bad debt" at bounding box center [629, 302] width 293 height 13
click at [610, 312] on div "didnt send to collections, we were way ahead" at bounding box center [629, 314] width 293 height 13
click at [610, 311] on div "didnt send to collections, we were way ahead" at bounding box center [629, 314] width 293 height 13
